Goal: Browse casually: Explore the website without a specific task or goal

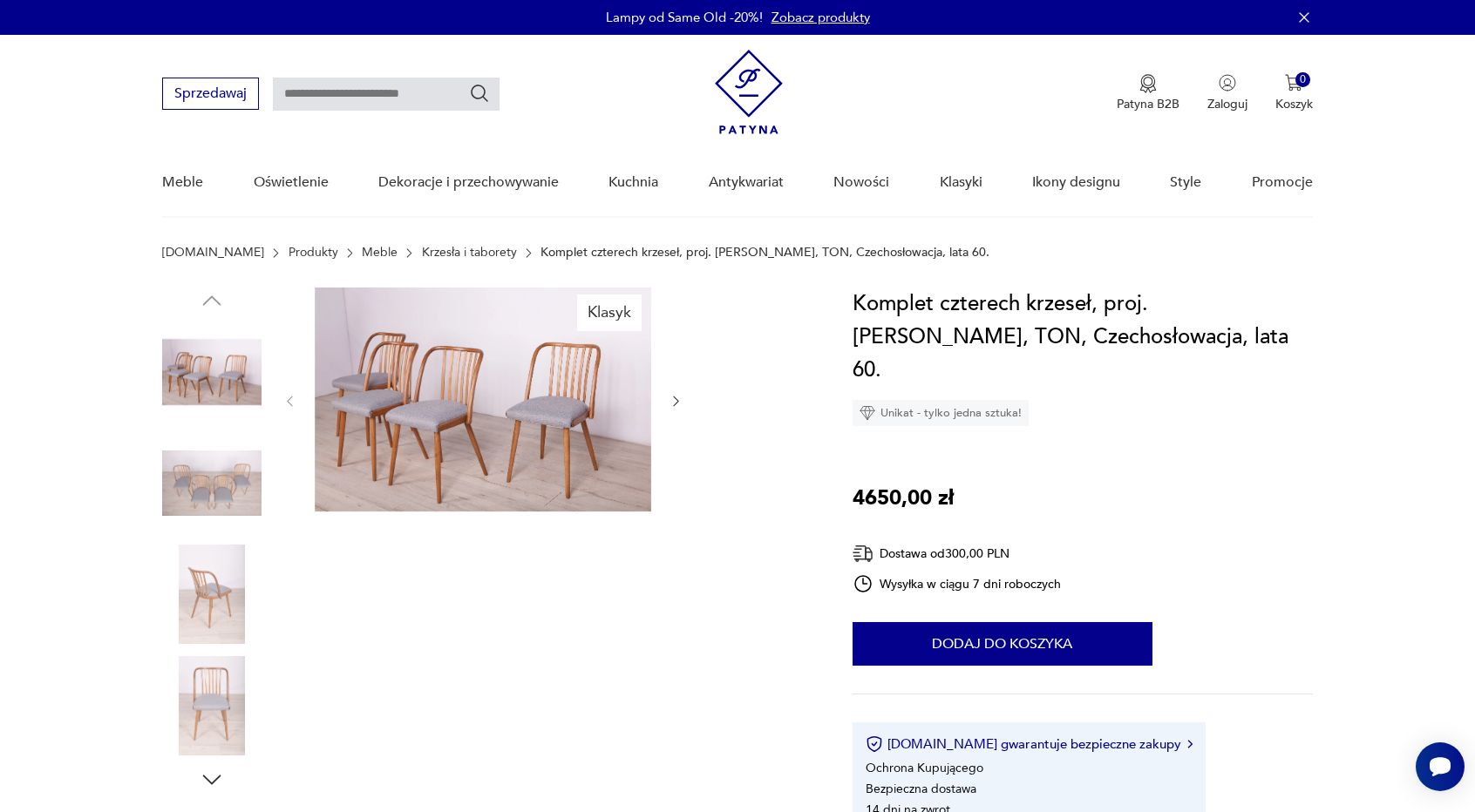
click at [208, 604] on img at bounding box center [211, 594] width 100 height 100
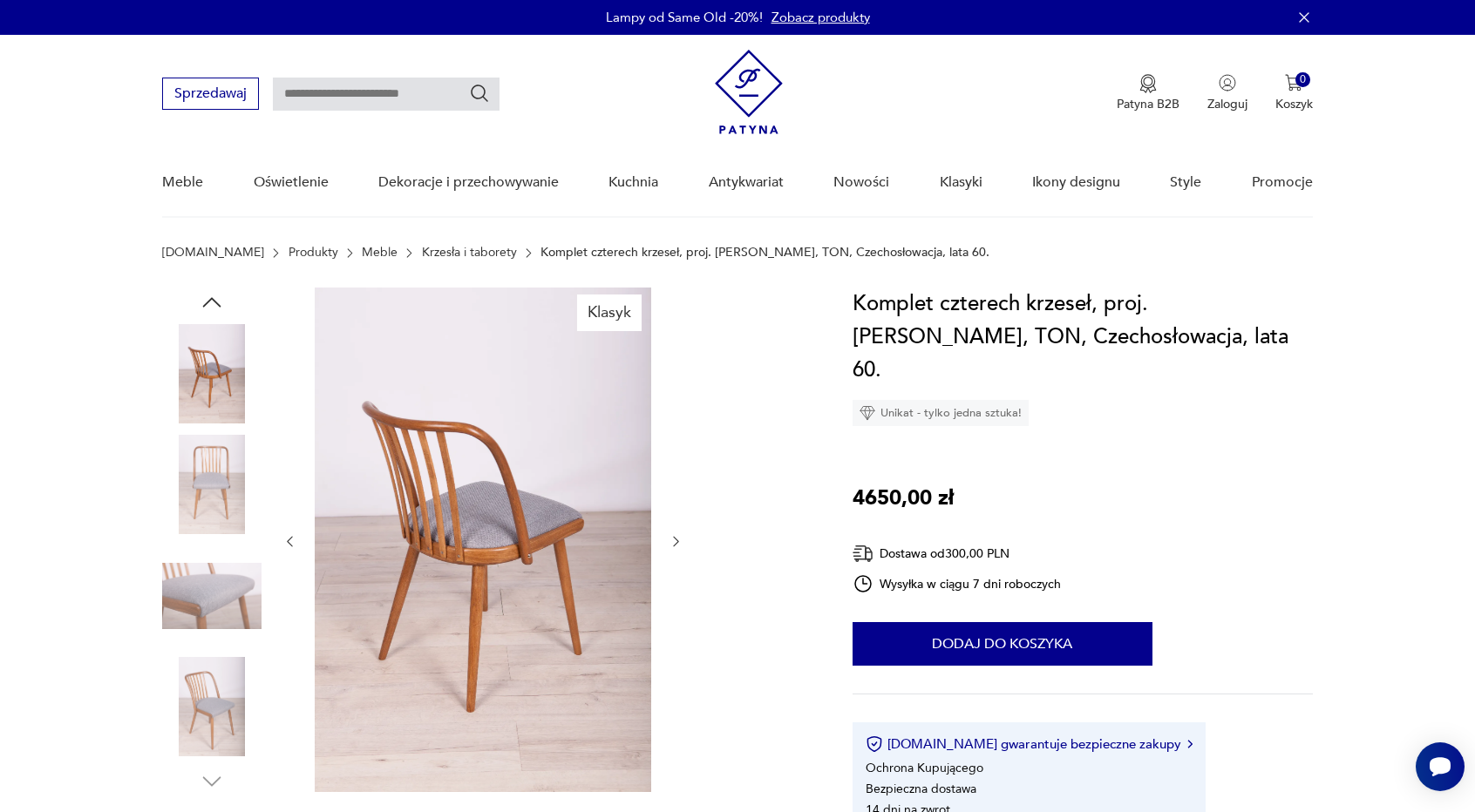
click at [206, 591] on img at bounding box center [211, 595] width 100 height 100
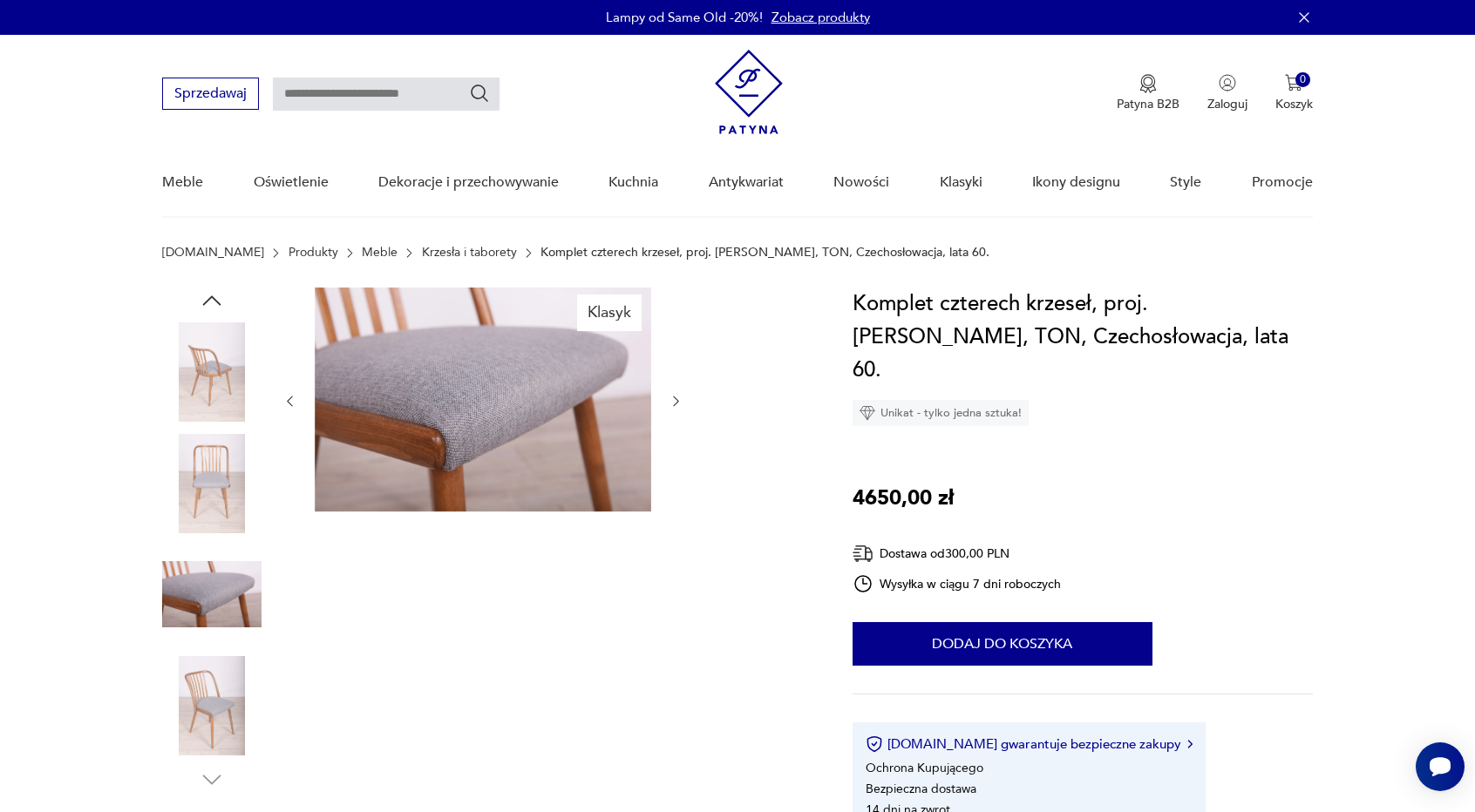
click at [218, 659] on img at bounding box center [211, 705] width 100 height 100
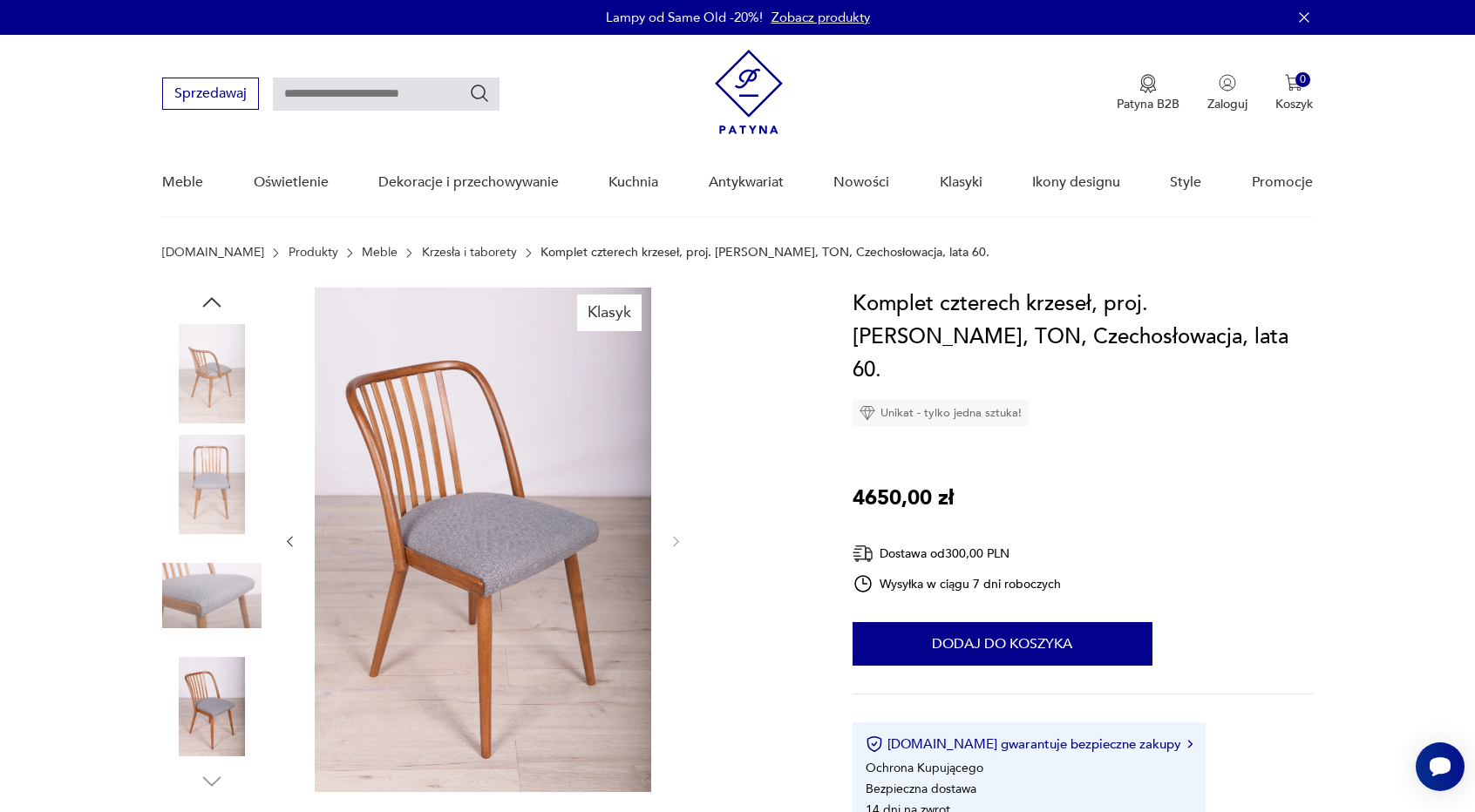
click at [205, 750] on img at bounding box center [211, 706] width 100 height 100
click at [212, 727] on img at bounding box center [211, 706] width 100 height 100
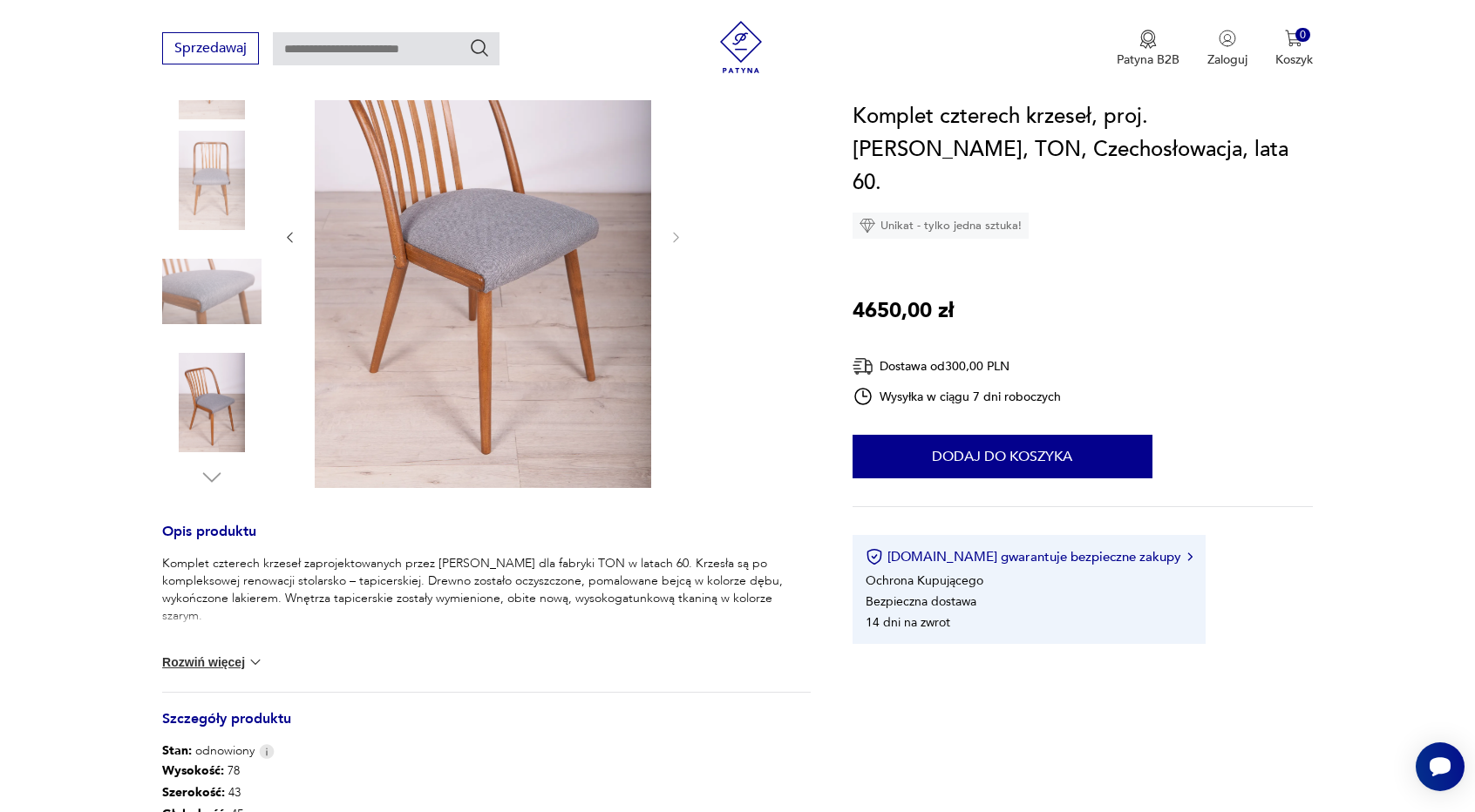
scroll to position [87, 0]
